Goal: Task Accomplishment & Management: Use online tool/utility

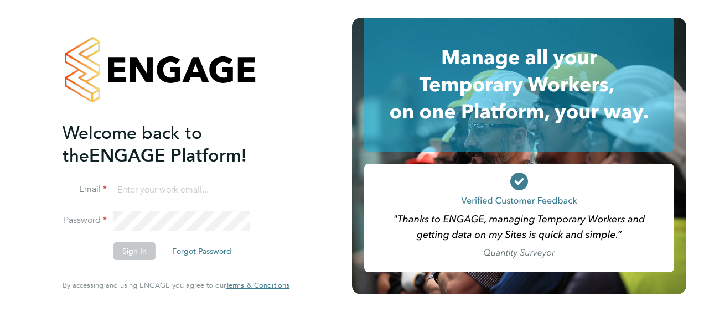
type input "hayley.case@justice.gov.uk"
click at [143, 251] on button "Sign In" at bounding box center [134, 251] width 42 height 18
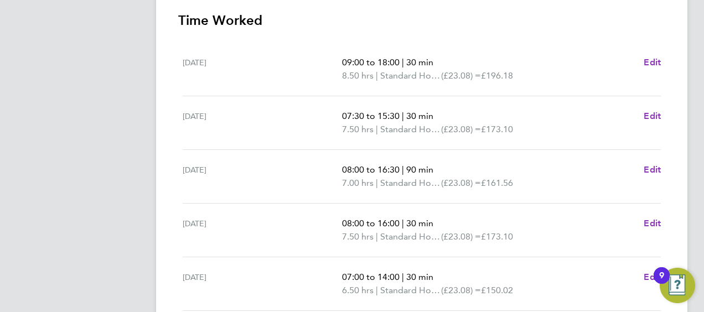
scroll to position [494, 0]
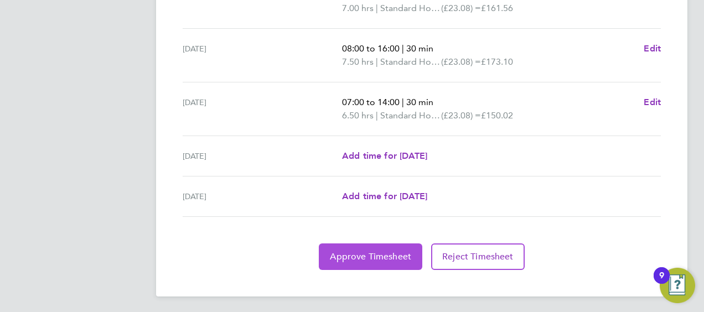
click at [391, 252] on span "Approve Timesheet" at bounding box center [370, 256] width 81 height 11
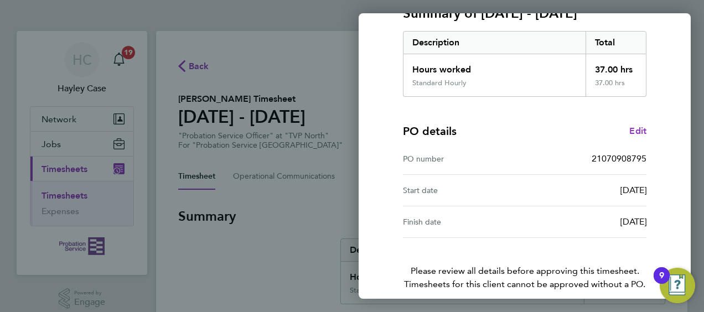
scroll to position [217, 0]
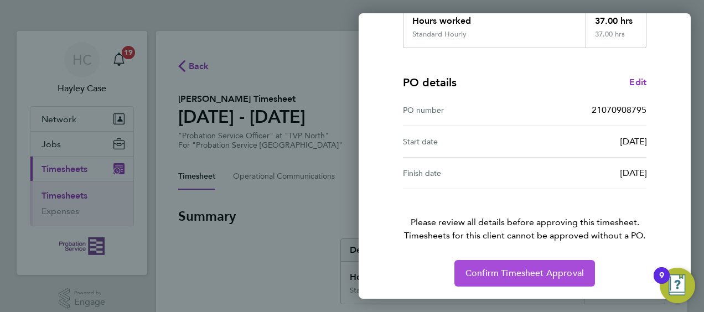
click at [465, 276] on button "Confirm Timesheet Approval" at bounding box center [524, 273] width 141 height 27
